Goal: Task Accomplishment & Management: Manage account settings

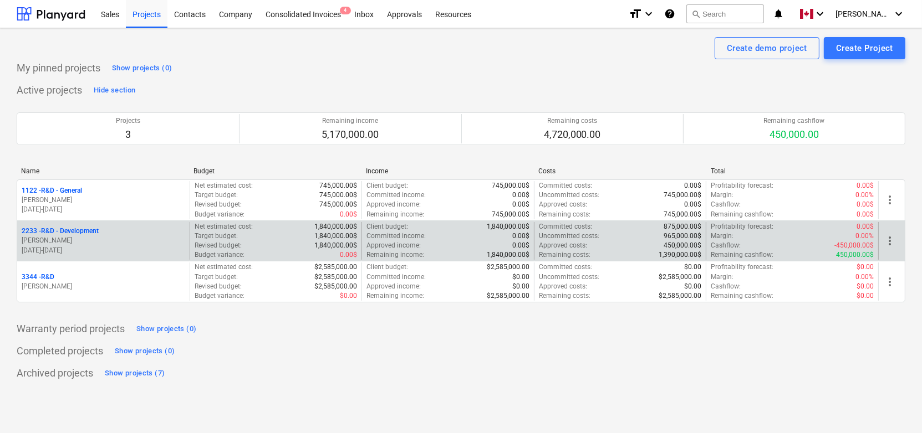
click at [94, 235] on p "2233 - R&D - Development" at bounding box center [60, 231] width 77 height 9
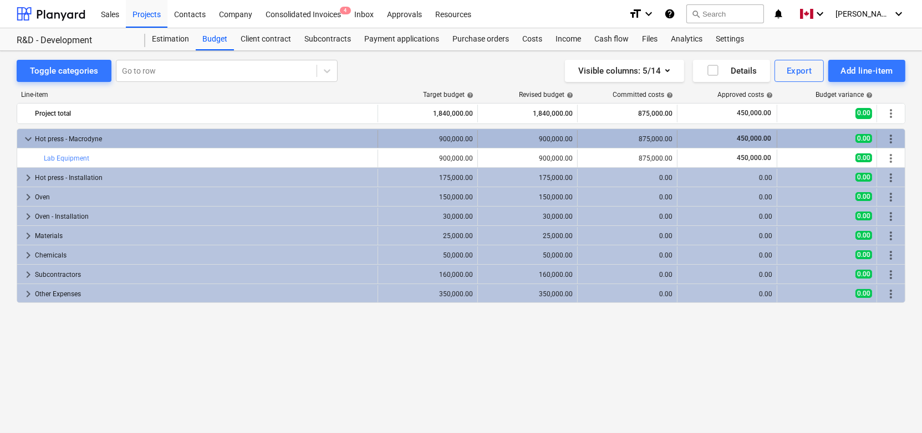
click at [22, 144] on span "keyboard_arrow_down" at bounding box center [28, 138] width 13 height 13
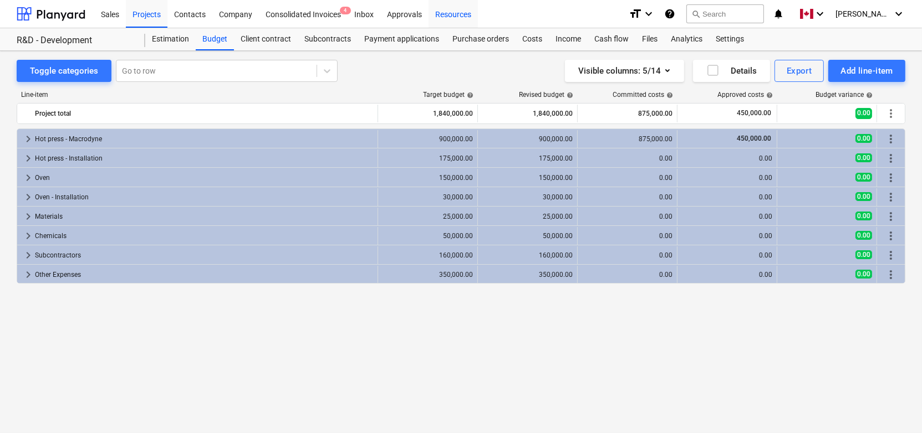
click at [459, 16] on div "Resources" at bounding box center [452, 13] width 49 height 28
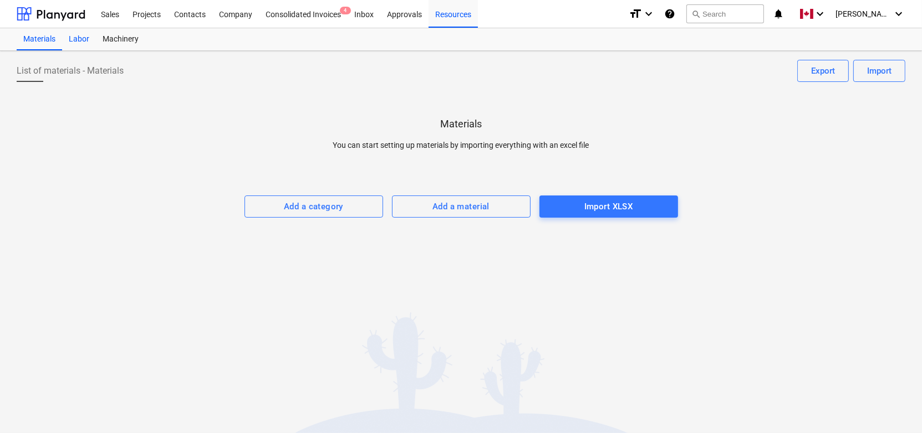
click at [70, 39] on div "Labor" at bounding box center [79, 39] width 34 height 22
click at [69, 39] on div "Labor" at bounding box center [79, 39] width 34 height 22
click at [40, 39] on div "Materials" at bounding box center [39, 39] width 45 height 22
click at [287, 208] on div "Add a category" at bounding box center [313, 207] width 59 height 14
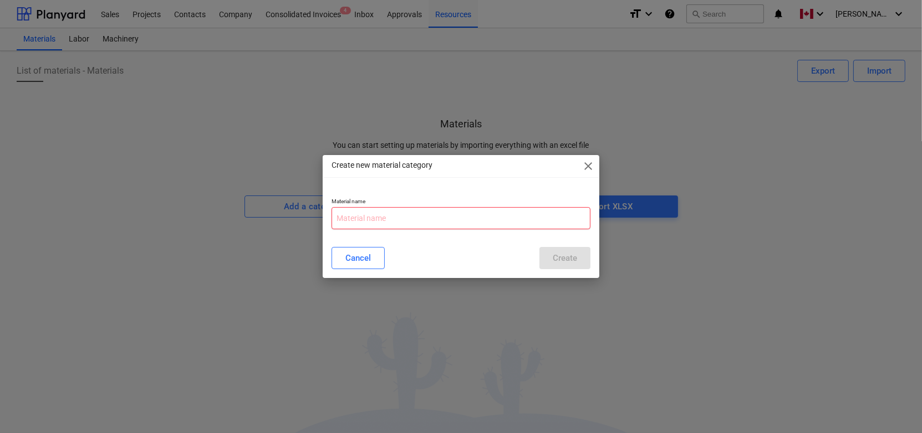
click at [394, 218] on input "text" at bounding box center [460, 218] width 259 height 22
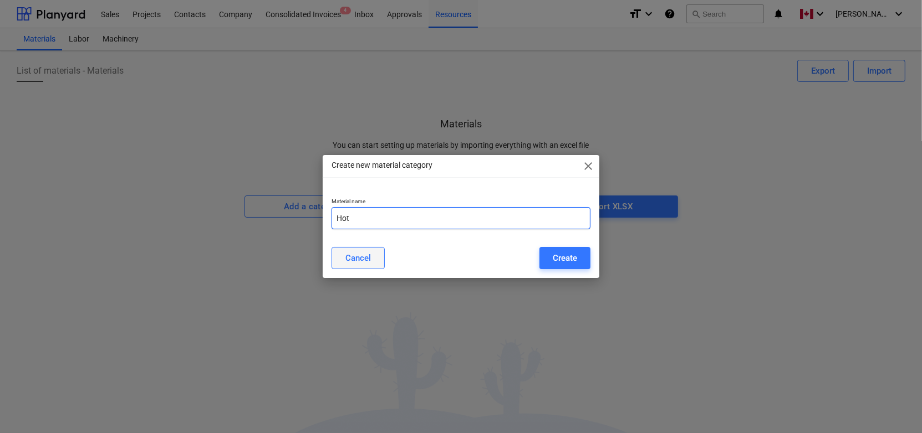
type input "Hot"
click at [353, 265] on button "Cancel" at bounding box center [357, 258] width 53 height 22
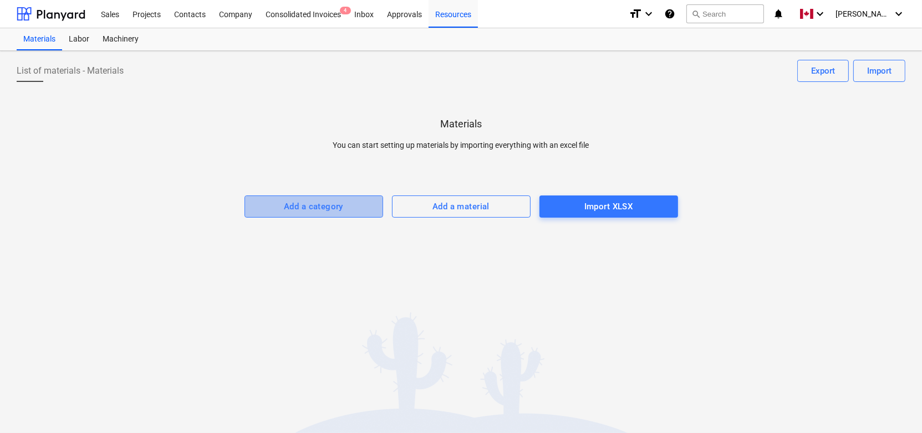
click at [327, 210] on div "Add a category" at bounding box center [313, 207] width 59 height 14
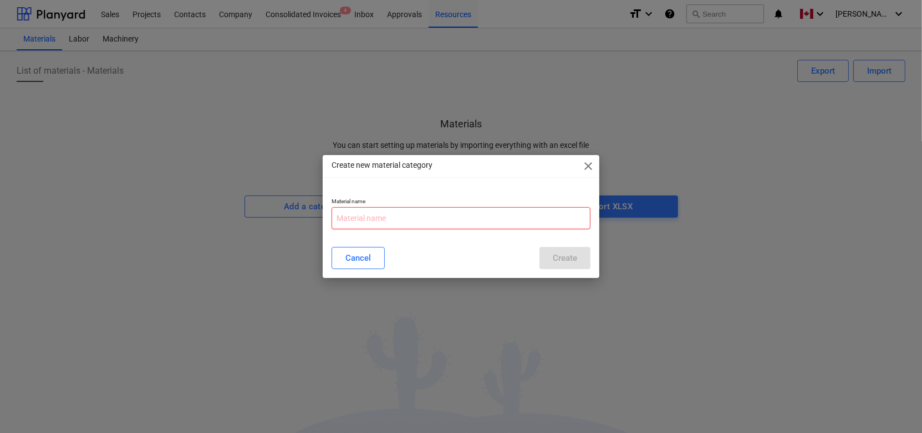
click at [391, 217] on input "text" at bounding box center [460, 218] width 259 height 22
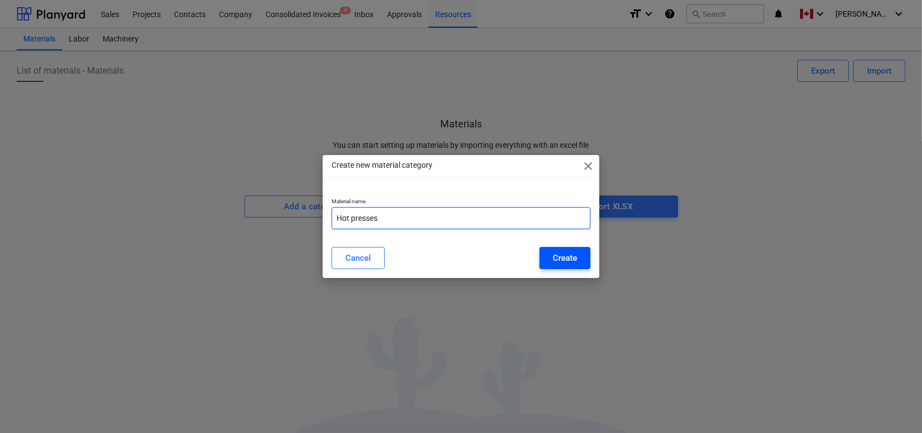
type input "Hot presses"
click at [545, 254] on button "Create" at bounding box center [564, 258] width 51 height 22
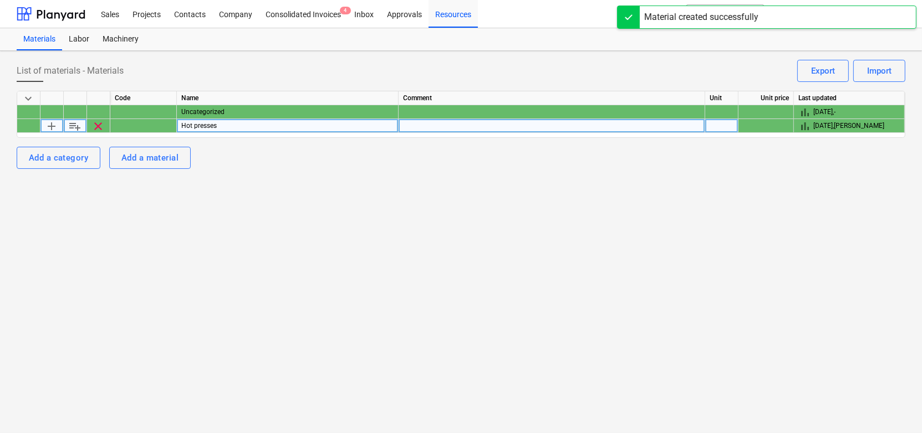
click at [56, 127] on span "add" at bounding box center [51, 126] width 13 height 13
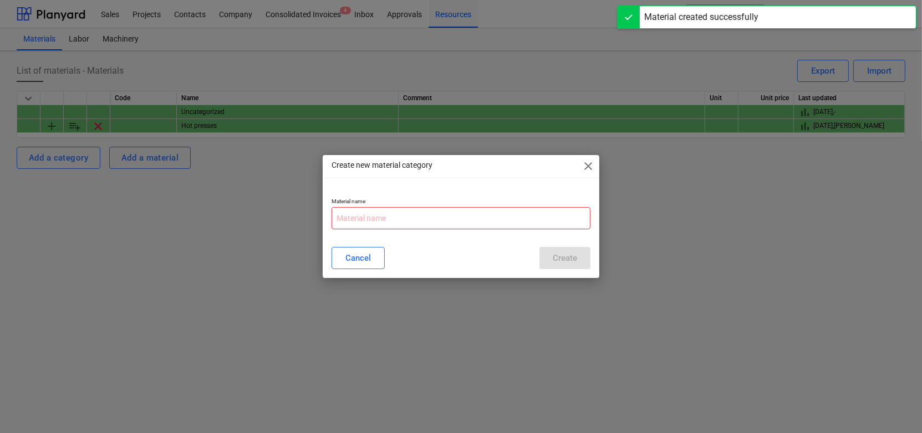
click at [403, 221] on input "text" at bounding box center [460, 218] width 259 height 22
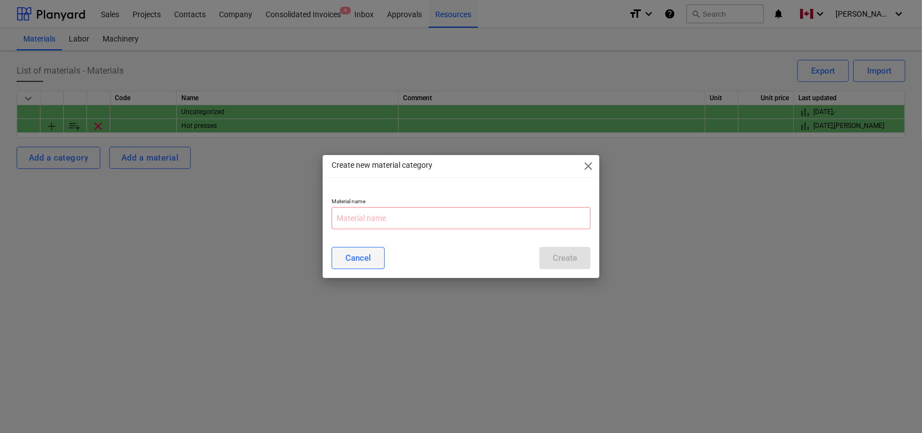
click at [362, 257] on div "Cancel" at bounding box center [357, 258] width 25 height 14
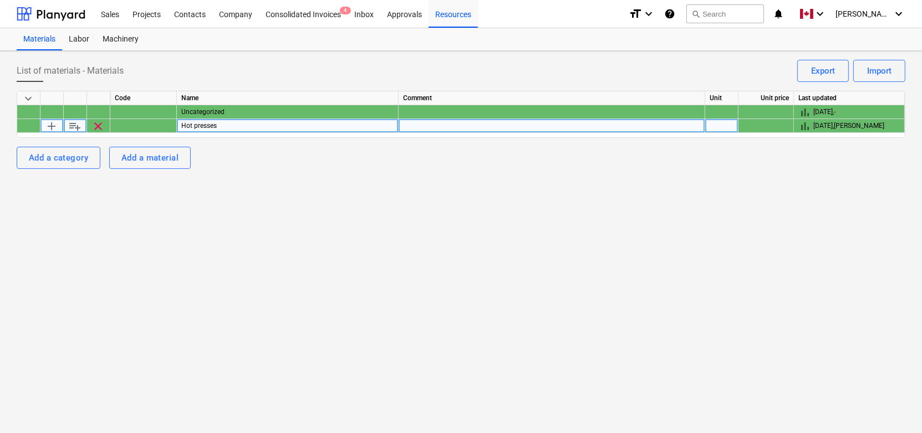
click at [74, 125] on span "playlist_add" at bounding box center [74, 126] width 13 height 13
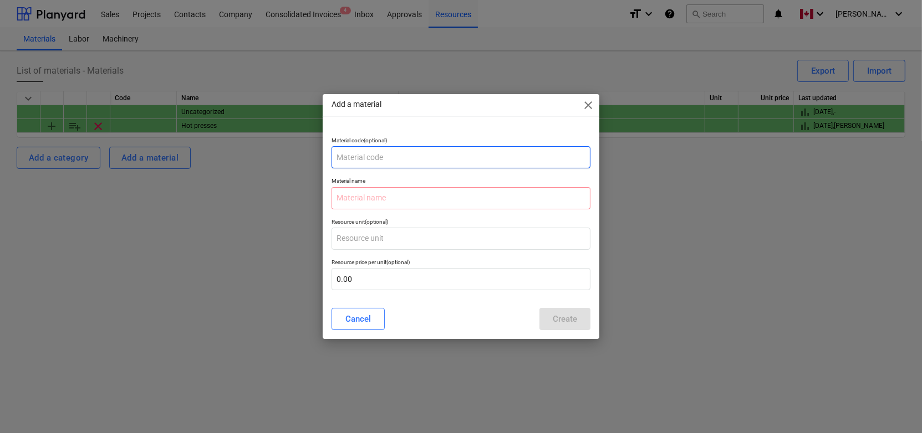
click at [398, 151] on input "text" at bounding box center [460, 157] width 259 height 22
click at [413, 161] on input "Hot press typ A" at bounding box center [460, 157] width 259 height 22
type input "Hot press typ A"
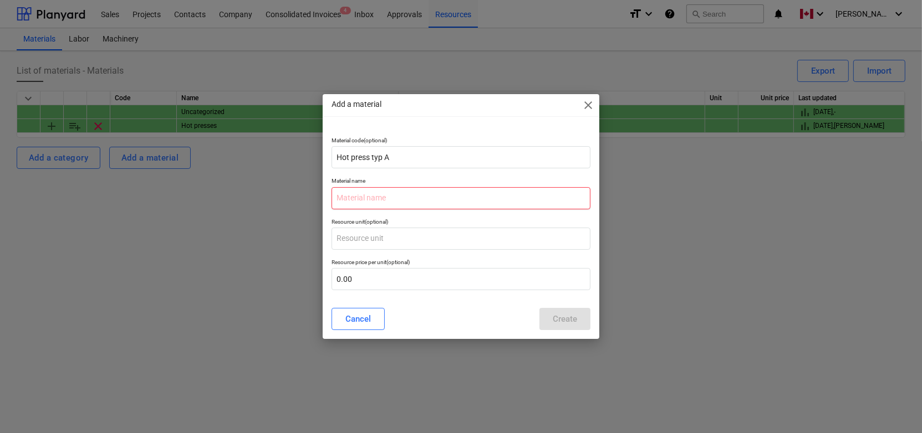
click at [381, 197] on input "text" at bounding box center [460, 198] width 259 height 22
paste input "Hot press typ A"
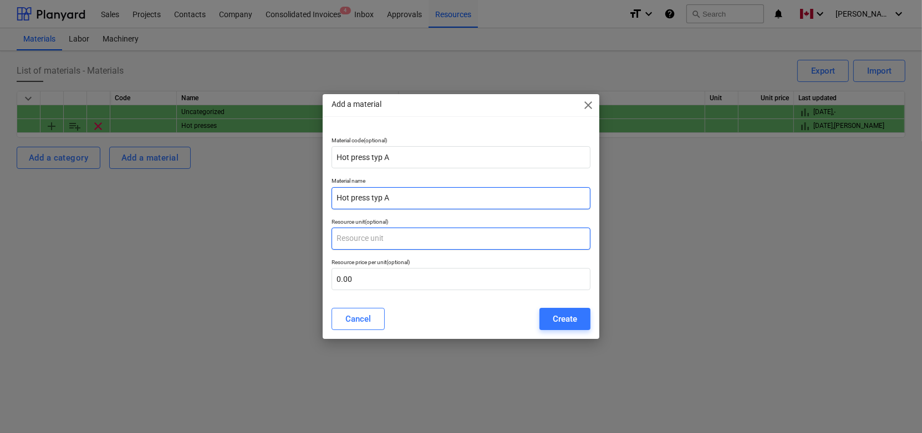
type input "Hot press typ A"
click at [381, 237] on input "text" at bounding box center [460, 239] width 259 height 22
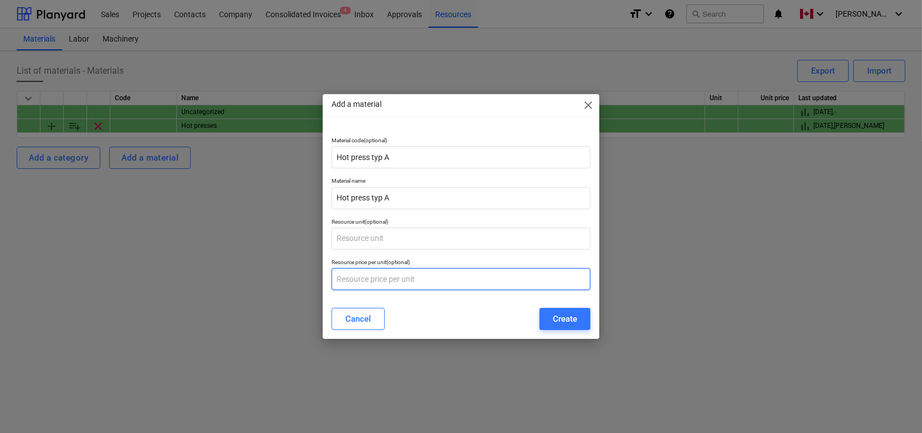
click at [366, 282] on input "text" at bounding box center [460, 279] width 259 height 22
type input "1,000.00"
click at [465, 330] on div "Cancel Create" at bounding box center [460, 319] width 259 height 22
click at [557, 315] on div "Create" at bounding box center [565, 319] width 24 height 14
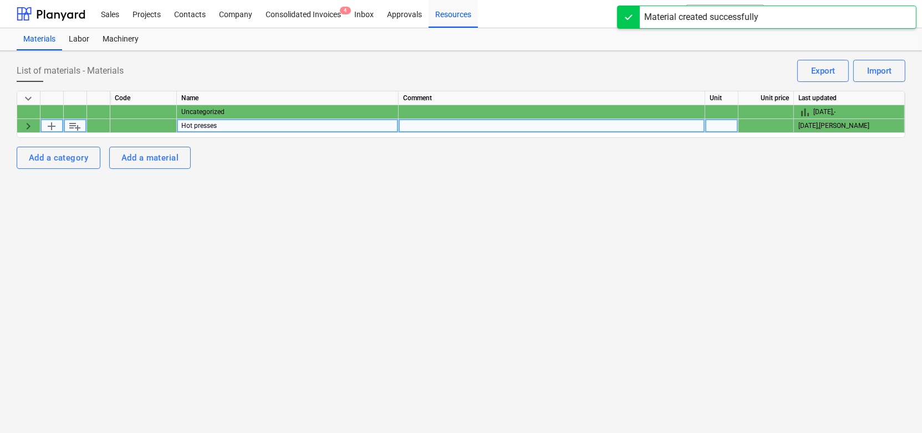
click at [26, 125] on span "keyboard_arrow_right" at bounding box center [28, 126] width 13 height 13
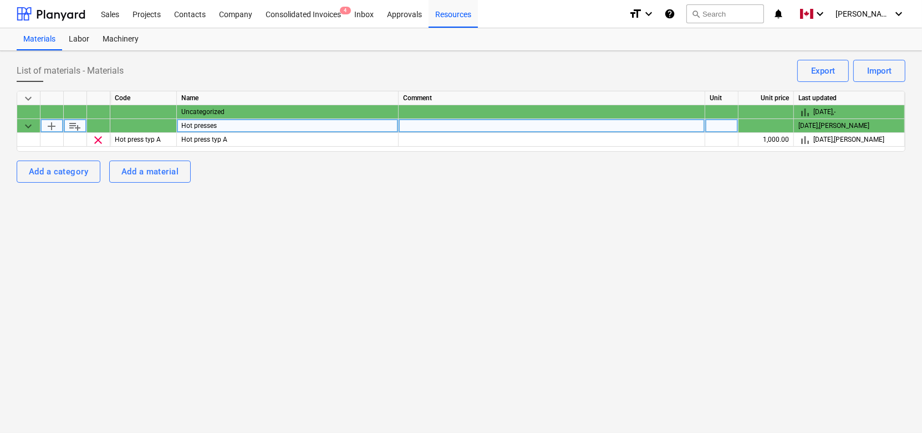
click at [172, 32] on div "Materials Labor Machinery" at bounding box center [461, 39] width 888 height 22
click at [160, 19] on div "Projects" at bounding box center [147, 13] width 42 height 28
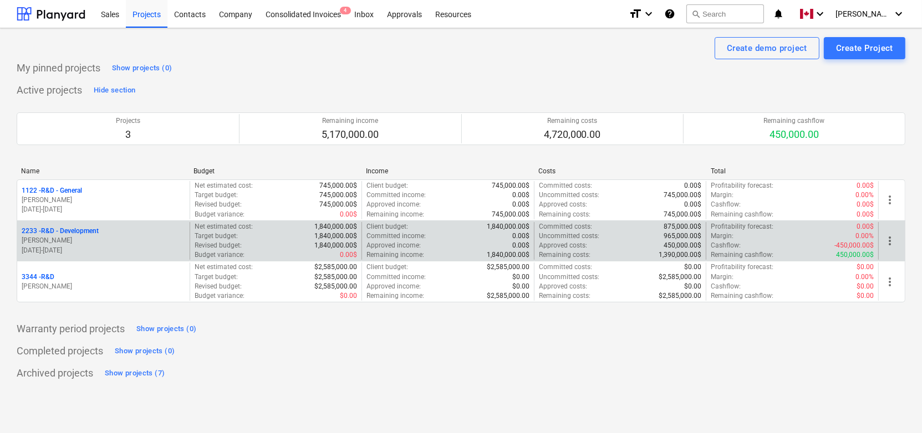
click at [93, 233] on p "2233 - R&D - Development" at bounding box center [60, 231] width 77 height 9
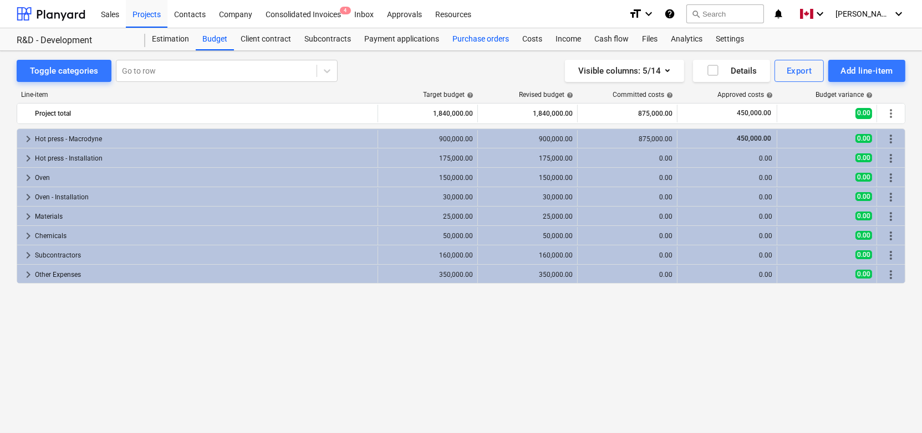
click at [469, 37] on div "Purchase orders" at bounding box center [481, 39] width 70 height 22
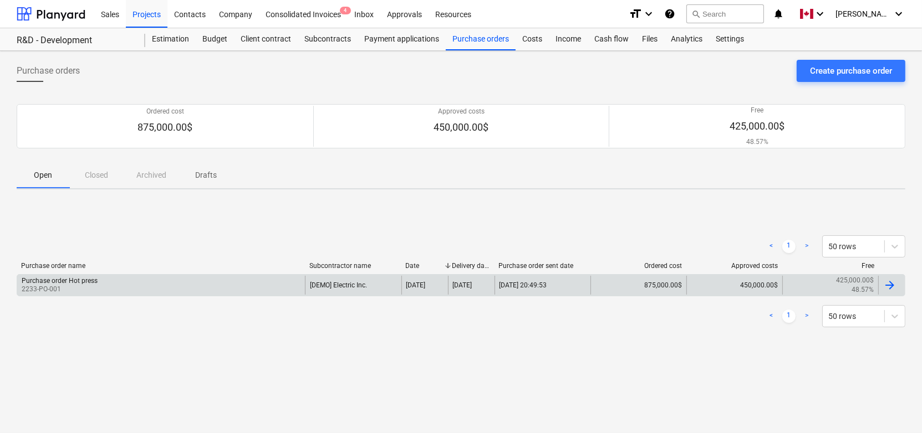
click at [126, 287] on div "Purchase order Hot press 2233-PO-001" at bounding box center [161, 285] width 288 height 19
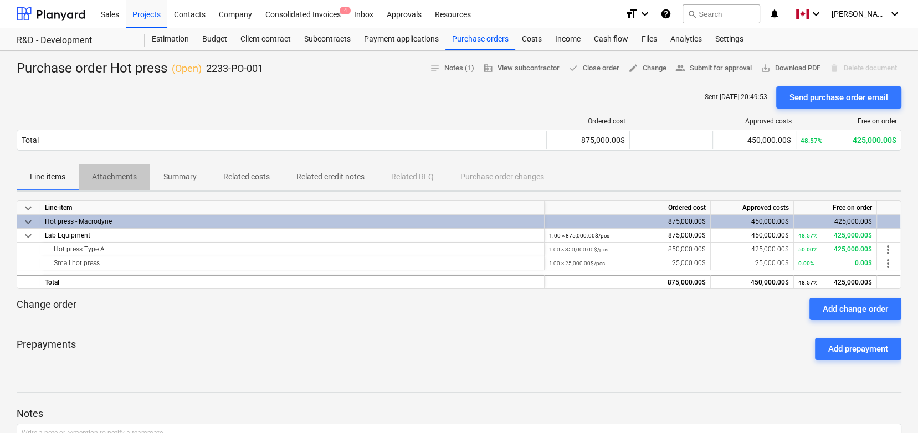
click at [111, 180] on p "Attachments" at bounding box center [114, 177] width 45 height 12
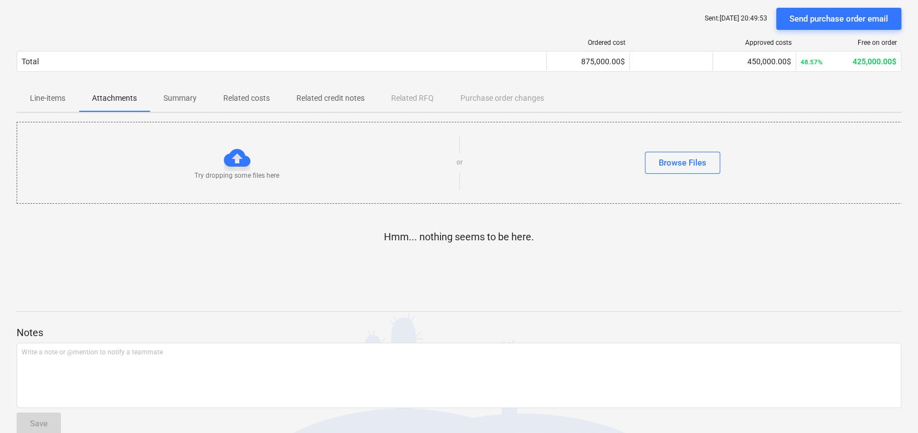
scroll to position [78, 0]
click at [55, 101] on p "Line-items" at bounding box center [47, 100] width 35 height 12
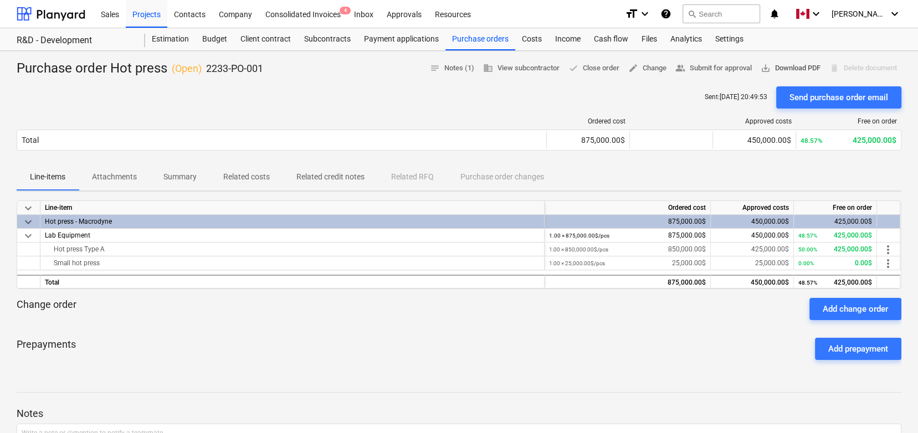
click at [789, 68] on span "save_alt Download PDF" at bounding box center [791, 68] width 60 height 13
click at [538, 92] on div "Sent : [DATE] 20:49:53 Send purchase order email" at bounding box center [459, 97] width 885 height 22
click at [591, 66] on span "done Close order" at bounding box center [594, 68] width 51 height 13
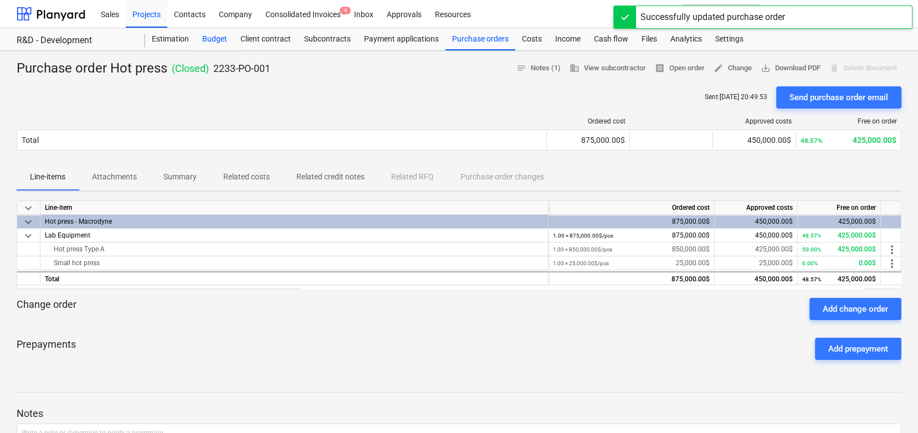
click at [208, 38] on div "Budget" at bounding box center [215, 39] width 38 height 22
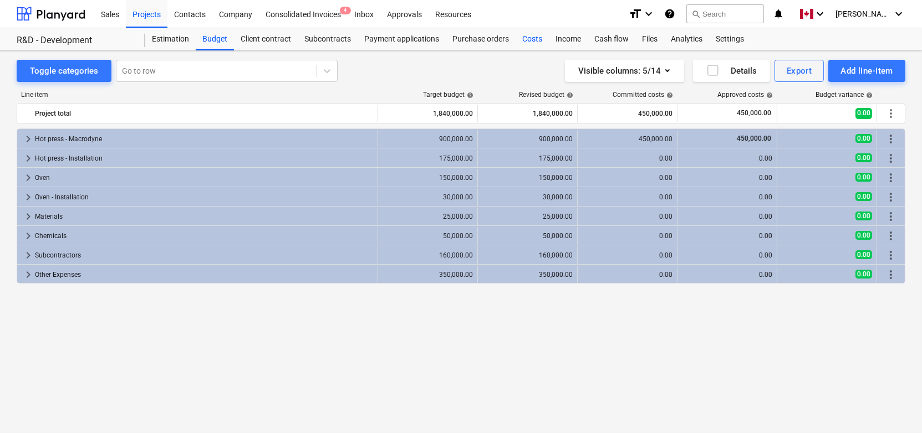
click at [539, 34] on div "Costs" at bounding box center [531, 39] width 33 height 22
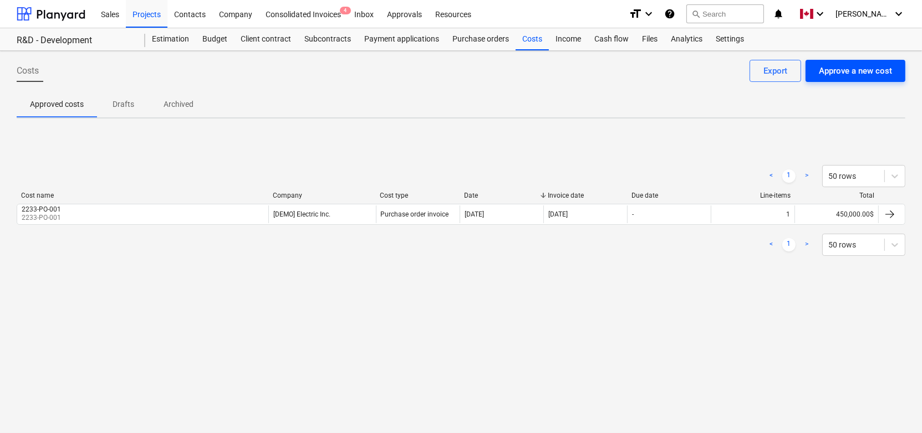
click at [850, 68] on div "Approve a new cost" at bounding box center [855, 71] width 73 height 14
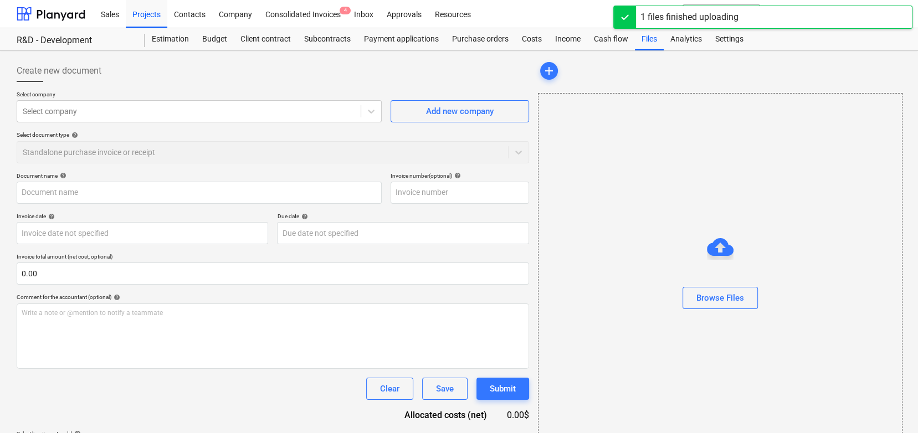
type input "R&D.xlsx"
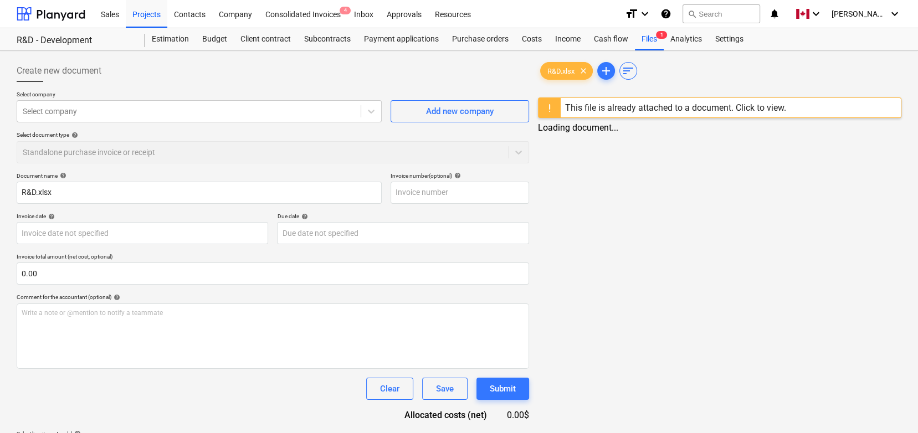
scroll to position [38, 0]
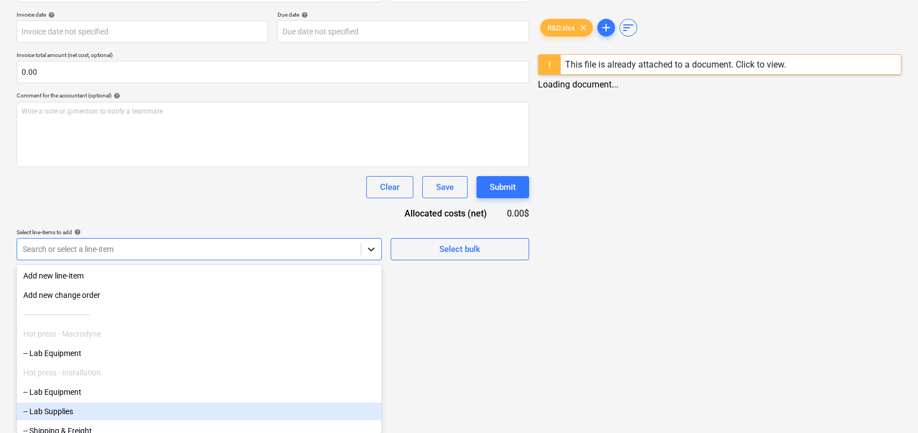
click at [369, 232] on body "Sales Projects Contacts Company Consolidated Invoices 4 Inbox Approvals Resourc…" at bounding box center [459, 14] width 918 height 433
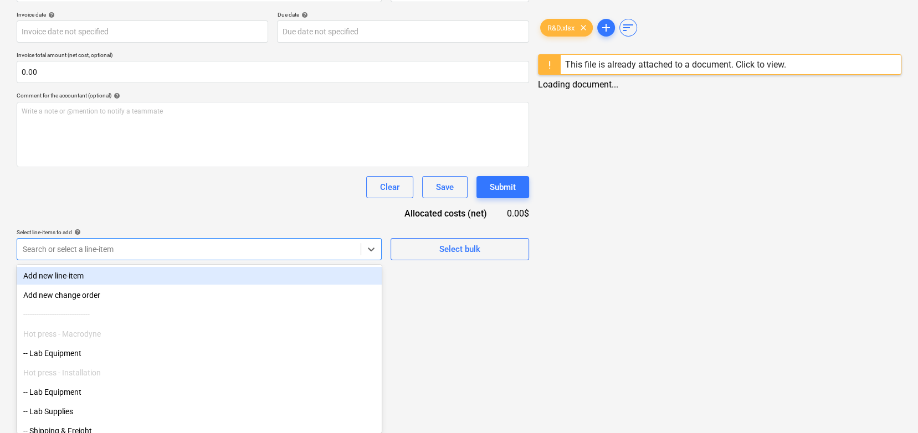
click at [302, 217] on div "Document name help R&D.xlsx Invoice number (optional) help Invoice date help Pr…" at bounding box center [273, 116] width 513 height 290
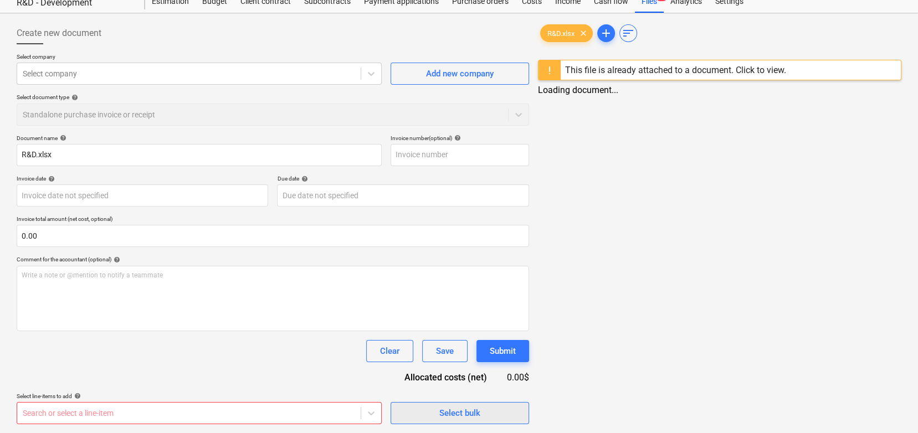
click at [410, 418] on span "Select bulk" at bounding box center [460, 413] width 111 height 14
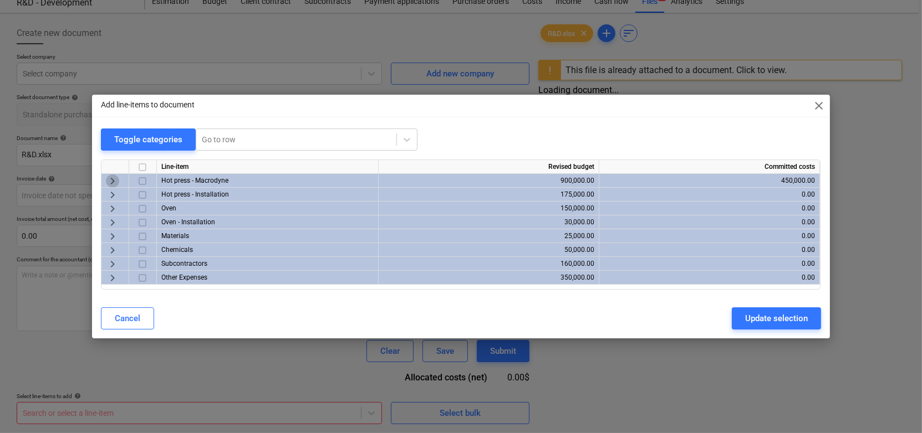
click at [115, 181] on span "keyboard_arrow_right" at bounding box center [112, 181] width 13 height 13
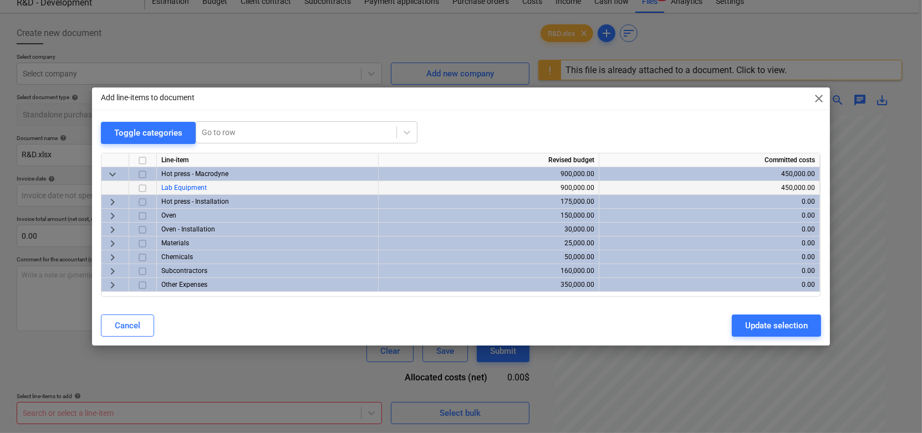
click at [143, 186] on input "checkbox" at bounding box center [142, 188] width 13 height 13
click at [110, 201] on span "keyboard_arrow_right" at bounding box center [112, 202] width 13 height 13
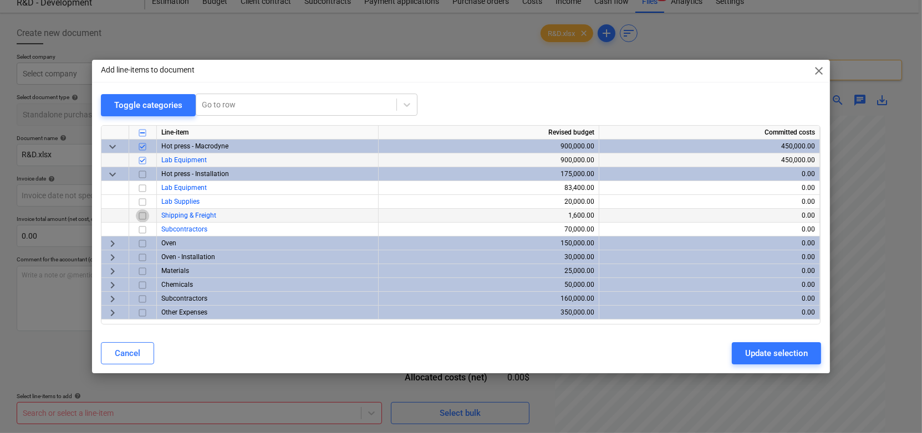
click at [145, 216] on input "checkbox" at bounding box center [142, 216] width 13 height 13
click at [144, 230] on input "checkbox" at bounding box center [142, 229] width 13 height 13
click at [768, 357] on div "Update selection" at bounding box center [776, 353] width 63 height 14
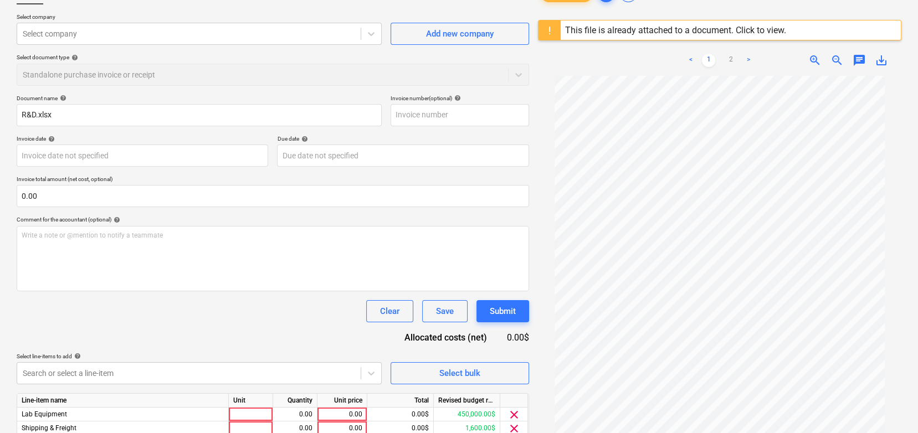
scroll to position [138, 0]
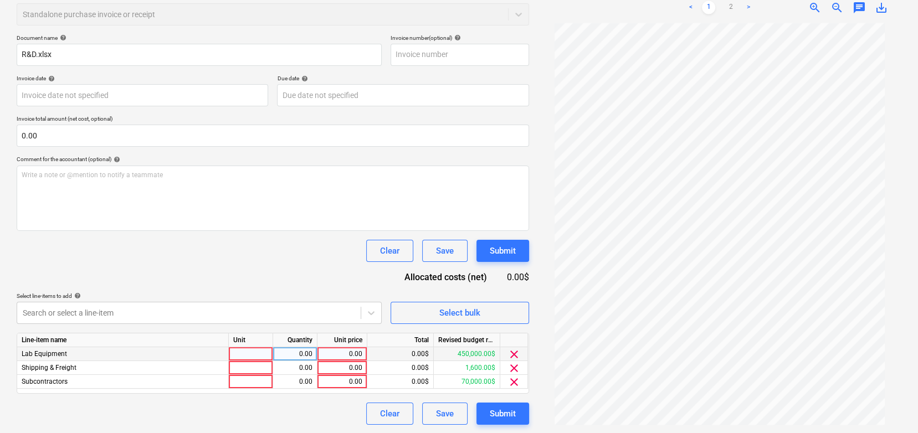
click at [339, 348] on div "0.00" at bounding box center [342, 355] width 40 height 14
type input "50"
type input "500"
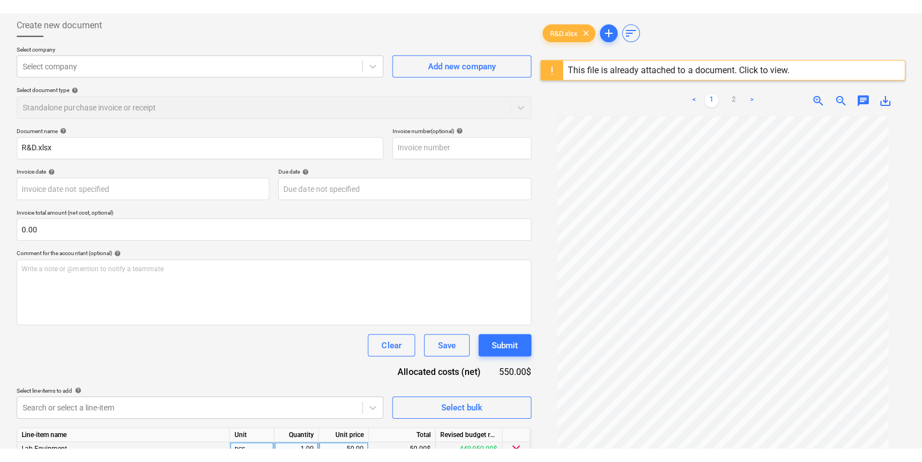
scroll to position [0, 0]
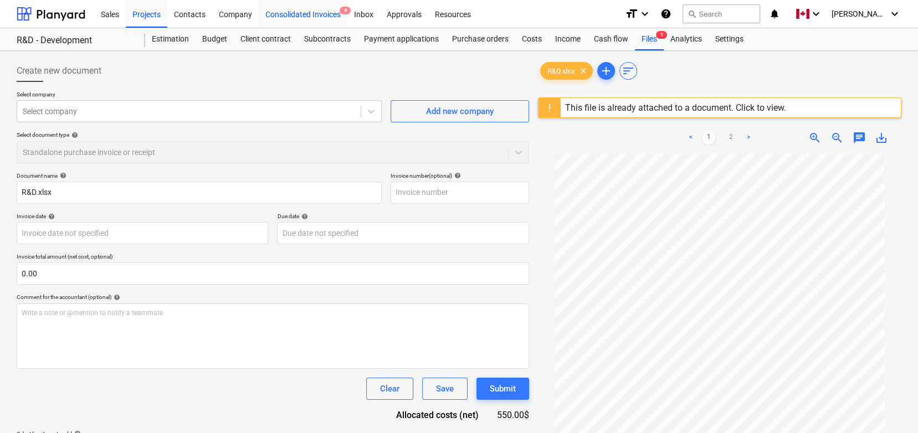
click at [297, 17] on div "Consolidated Invoices 4" at bounding box center [303, 13] width 89 height 28
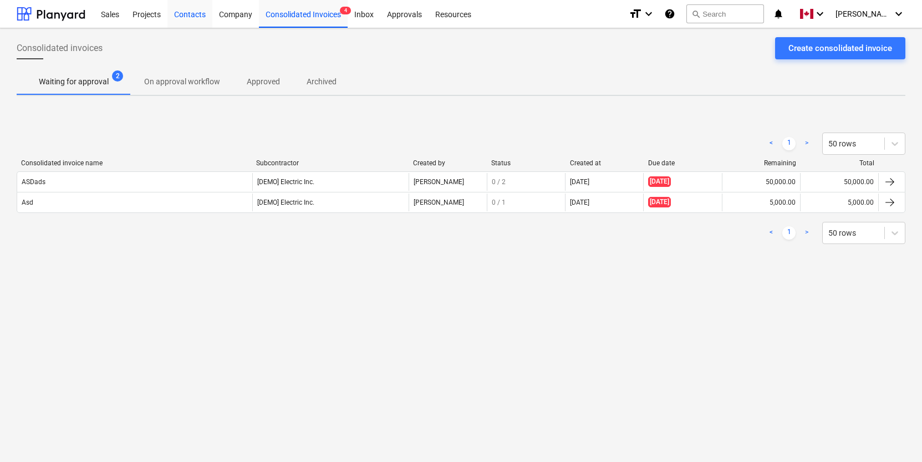
click at [168, 17] on div "Contacts" at bounding box center [189, 13] width 45 height 28
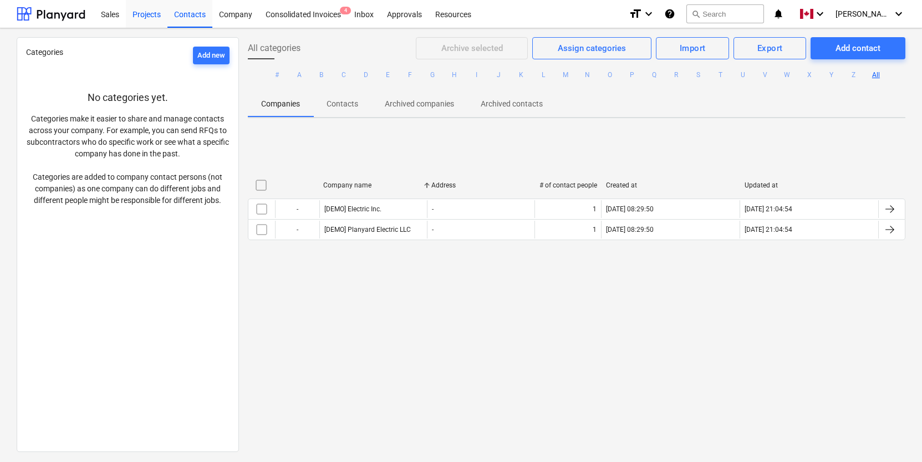
click at [152, 19] on div "Projects" at bounding box center [147, 13] width 42 height 28
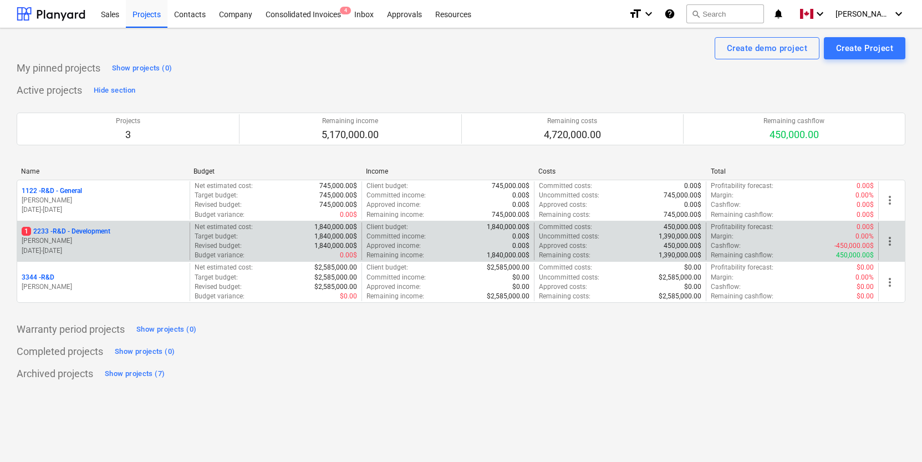
click at [116, 243] on p "[PERSON_NAME]" at bounding box center [104, 240] width 164 height 9
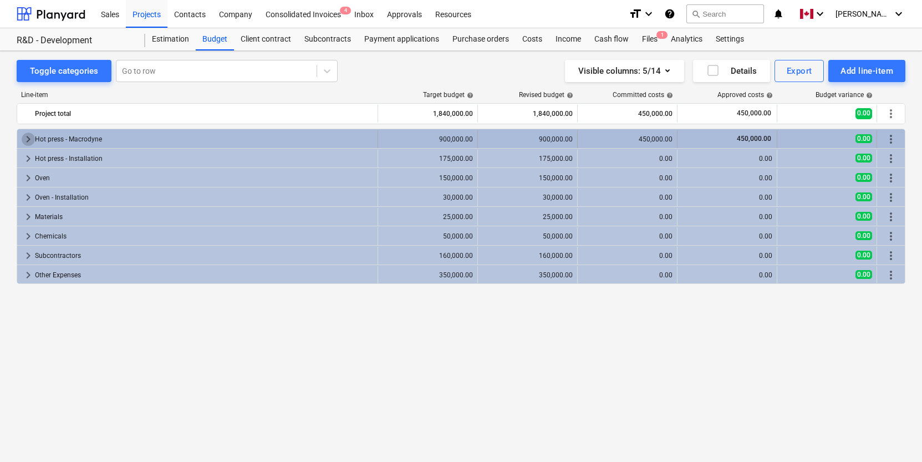
click at [22, 137] on span "keyboard_arrow_right" at bounding box center [28, 138] width 13 height 13
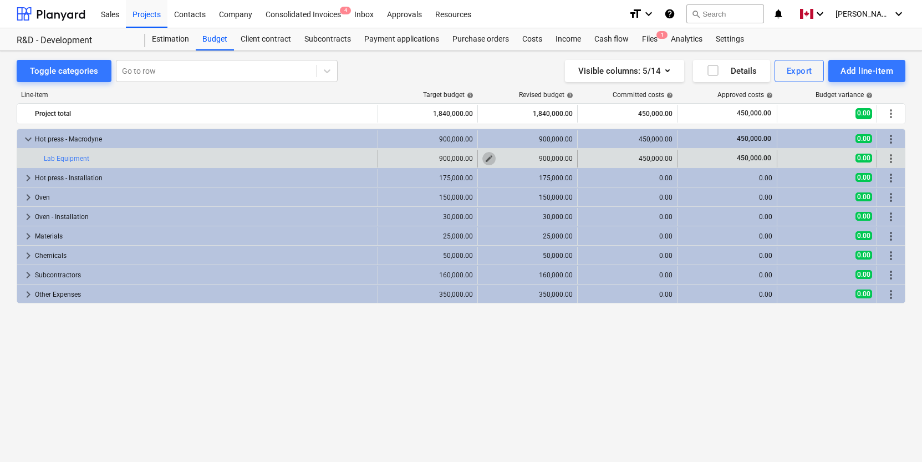
click at [491, 158] on span "edit" at bounding box center [488, 158] width 9 height 9
type textarea "x"
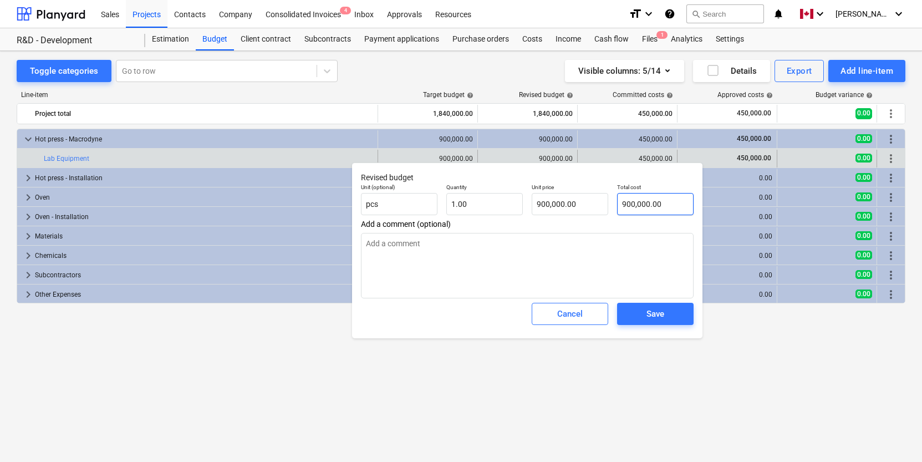
type input "900000"
click at [636, 207] on input "900000" at bounding box center [655, 204] width 76 height 22
type textarea "x"
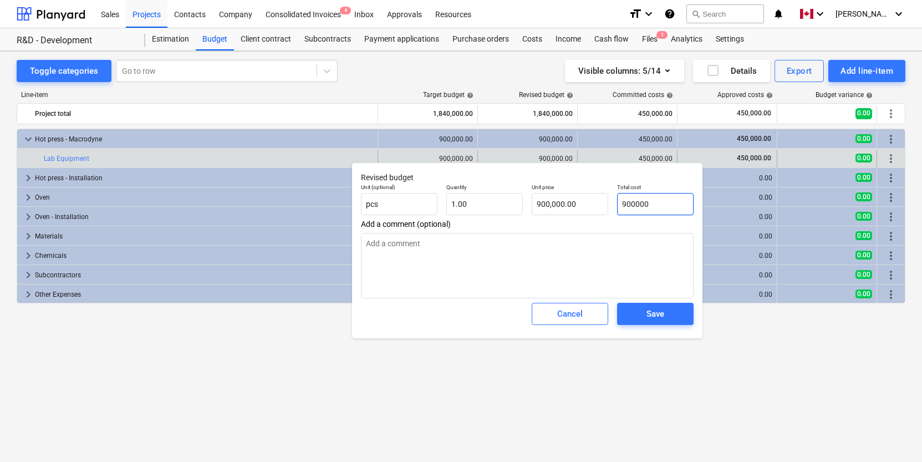
type input "1"
type input "1.00"
type textarea "x"
type input "19"
type input "19.00"
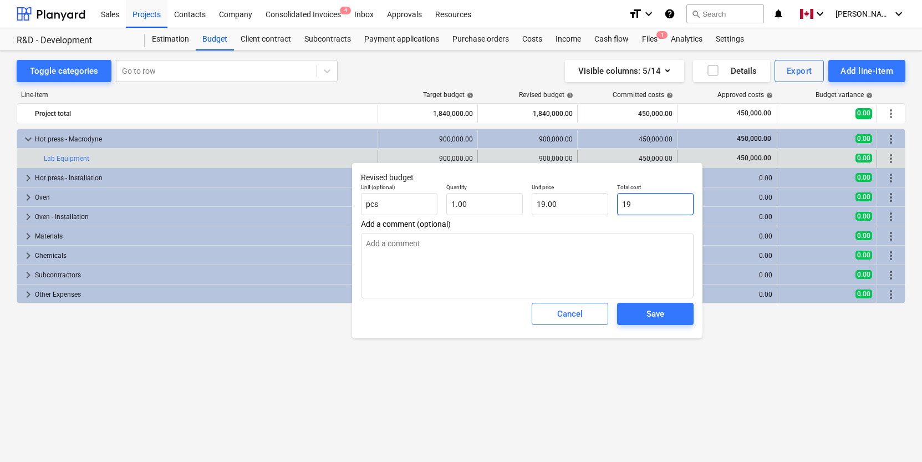
type textarea "x"
type input "1"
type input "1.00"
type textarea "x"
type input "10"
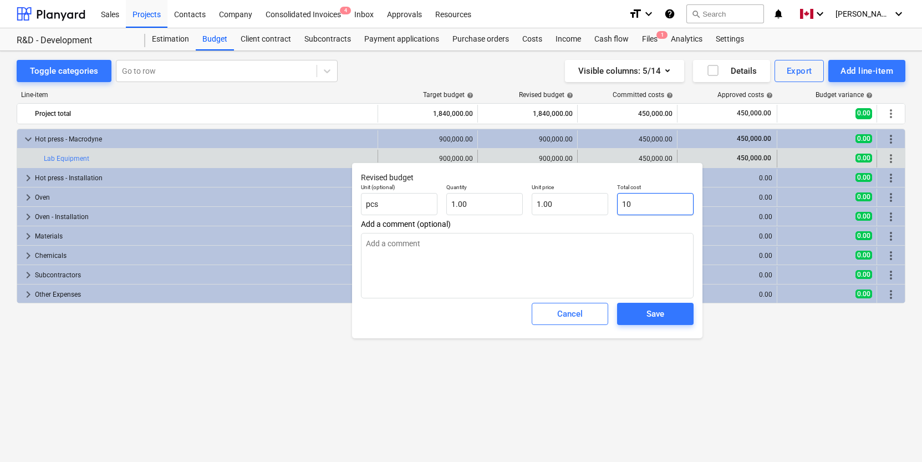
type input "10.00"
type textarea "x"
type input "100"
type input "100.00"
type textarea "x"
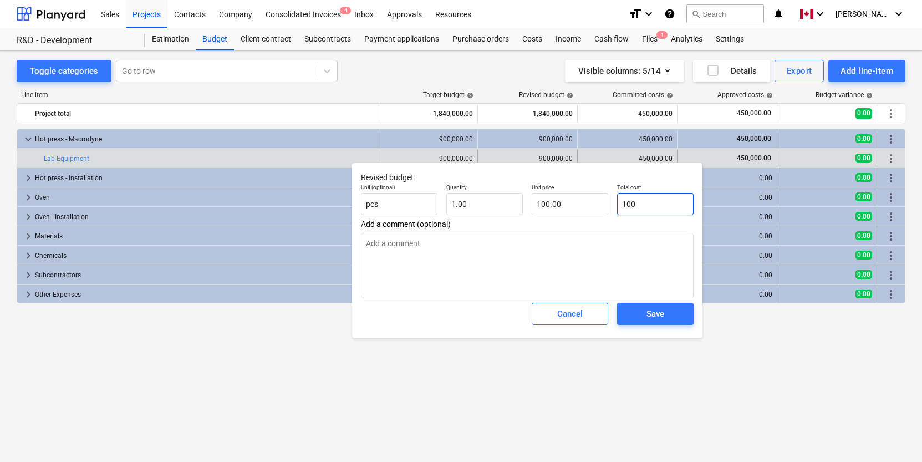
type input "1000"
type input "1,000.00"
type textarea "x"
type input "10000"
type input "10,000.00"
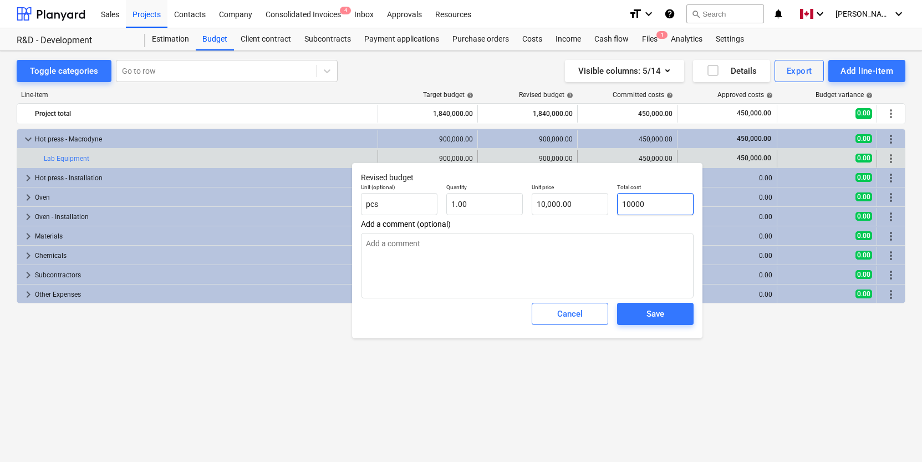
type textarea "x"
type input "100000"
type input "100,000.00"
type textarea "x"
type input "1000000"
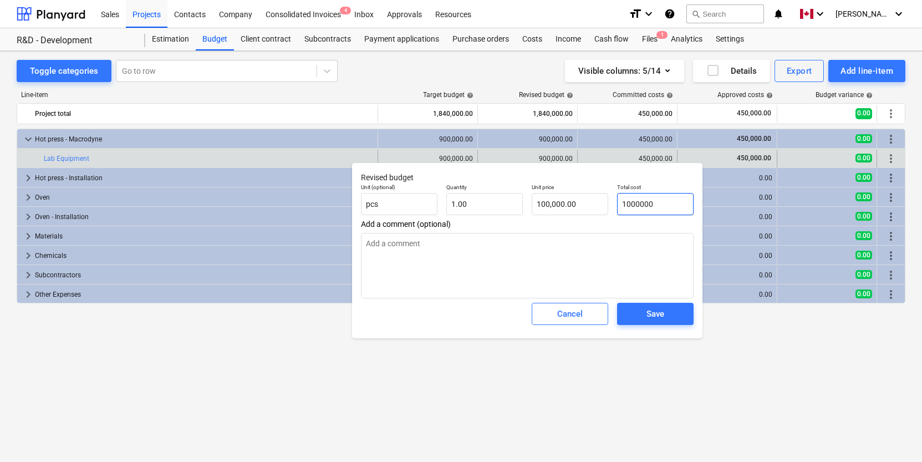
type input "1,000,000.00"
type input "1000000"
type textarea "x"
type input "1,000,000.00"
click at [592, 252] on textarea at bounding box center [527, 265] width 333 height 65
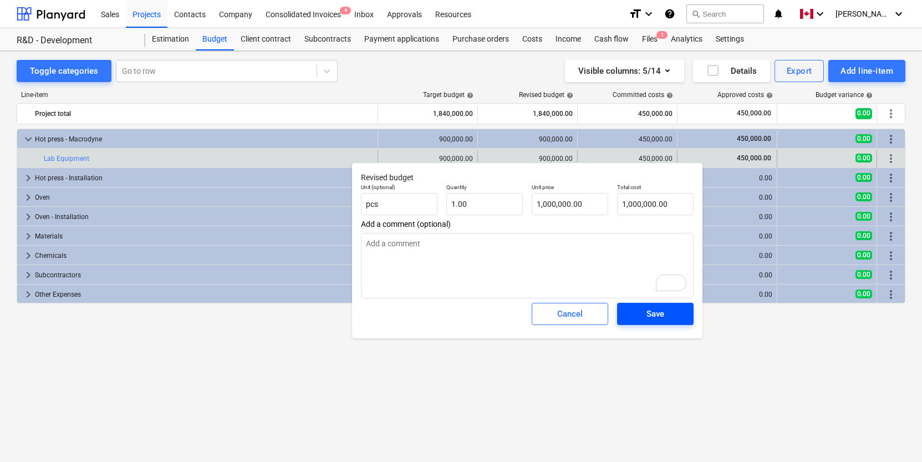
click at [651, 316] on div "Save" at bounding box center [655, 313] width 18 height 14
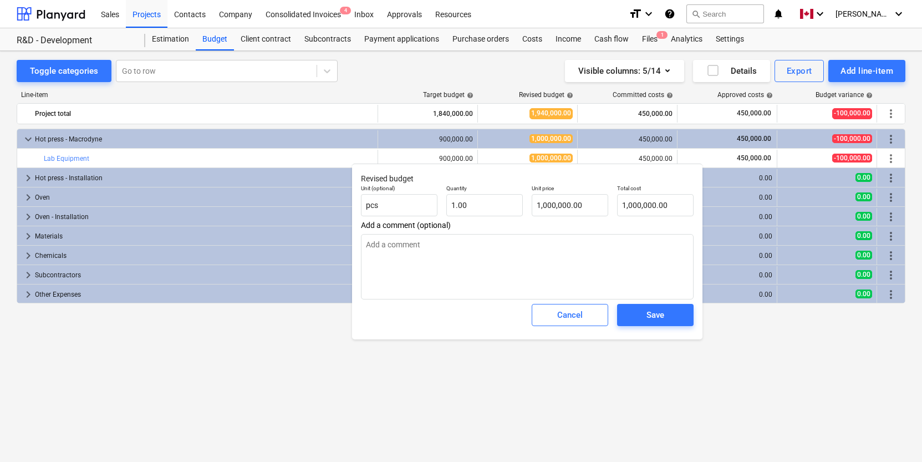
type textarea "x"
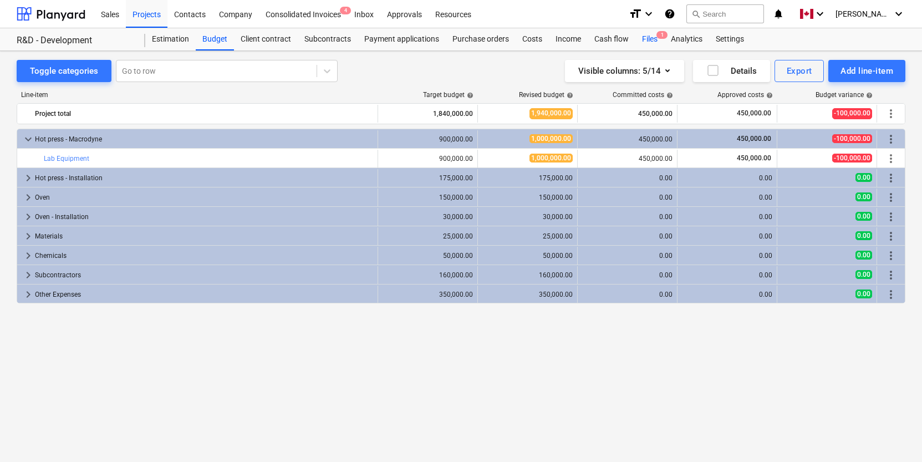
click at [647, 33] on div "Files 1" at bounding box center [649, 39] width 29 height 22
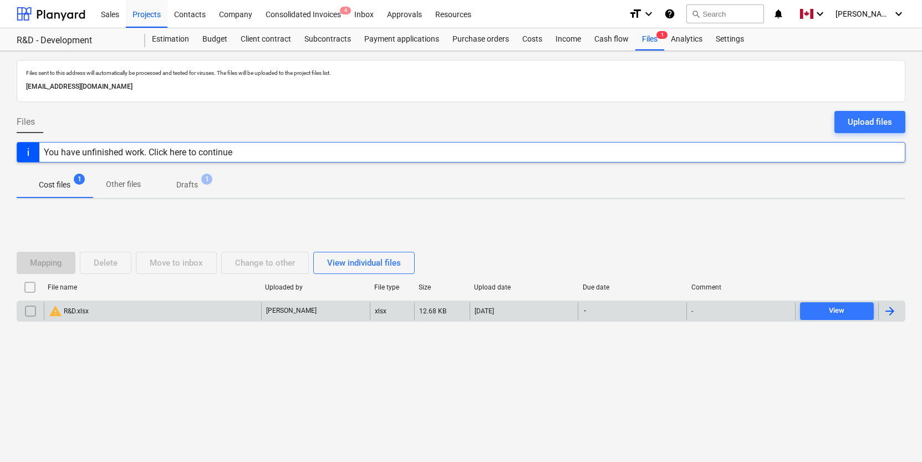
click at [24, 312] on input "checkbox" at bounding box center [31, 311] width 18 height 18
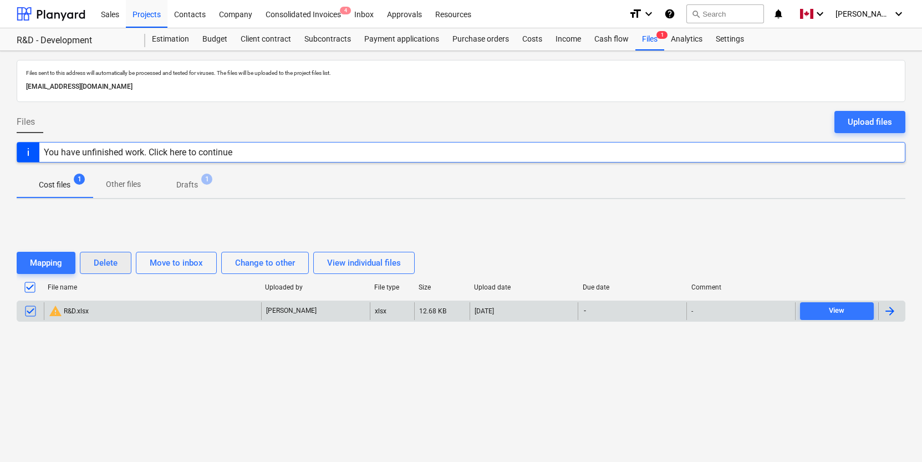
click at [95, 264] on div "Delete" at bounding box center [106, 263] width 24 height 14
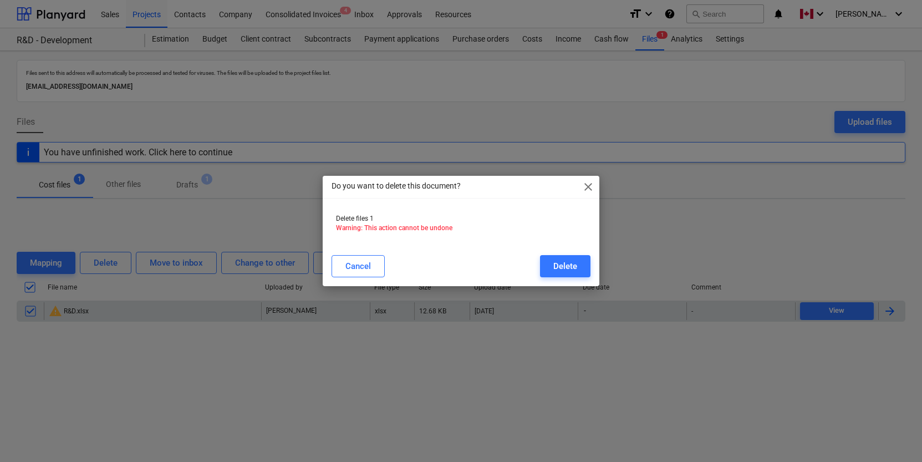
click at [568, 249] on div "Do you want to delete this document? close Delete files 1 Warning: This action …" at bounding box center [461, 231] width 277 height 110
click at [564, 260] on div "Delete" at bounding box center [565, 266] width 24 height 14
